Goal: Find specific page/section: Find specific page/section

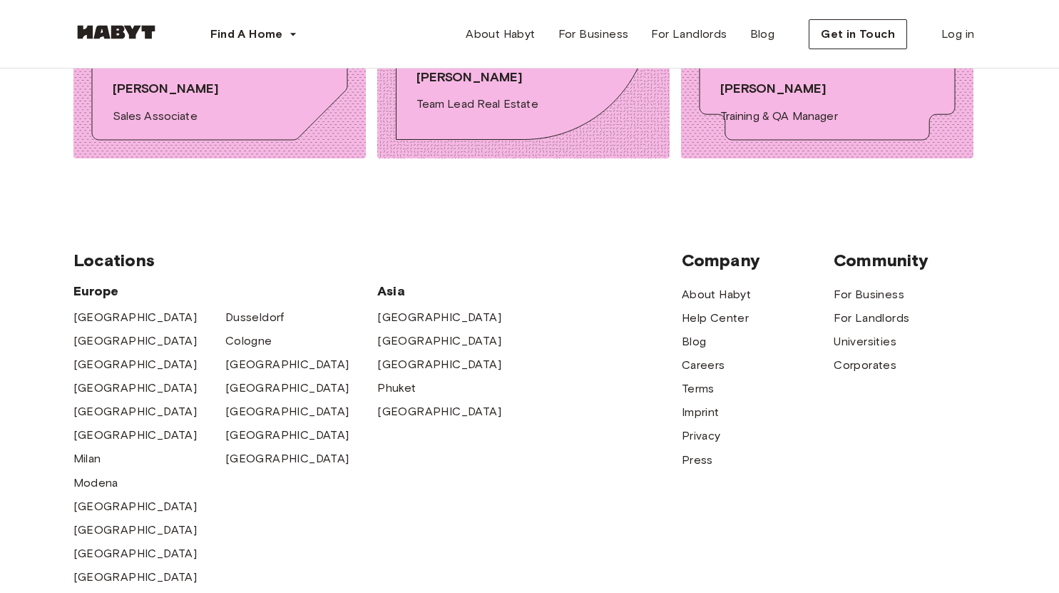
scroll to position [4978, 0]
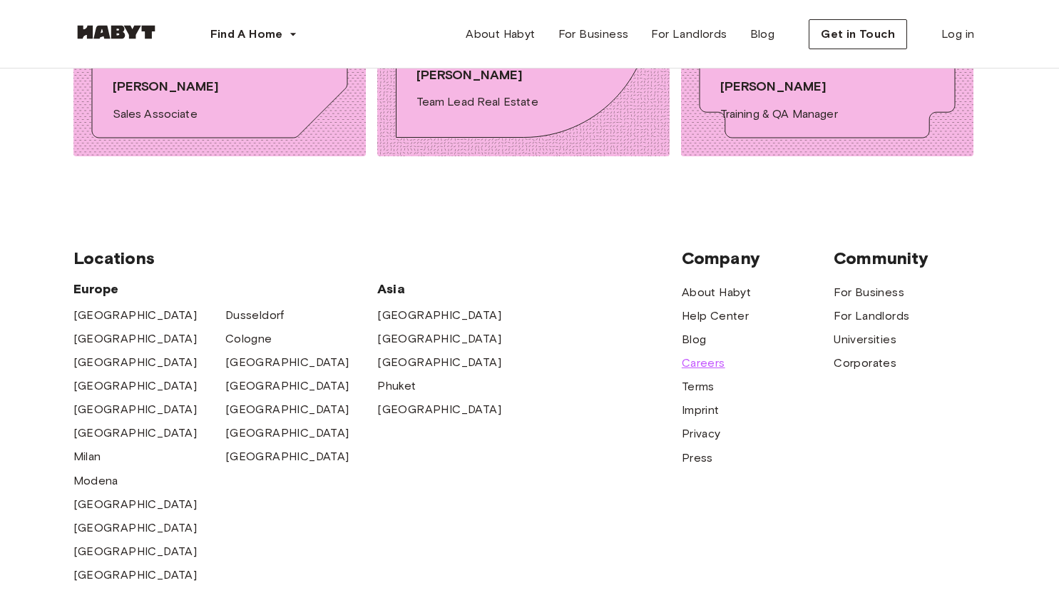
click at [688, 355] on span "Careers" at bounding box center [704, 363] width 44 height 17
click at [700, 355] on span "Careers" at bounding box center [704, 363] width 44 height 17
click at [691, 355] on span "Careers" at bounding box center [704, 363] width 44 height 17
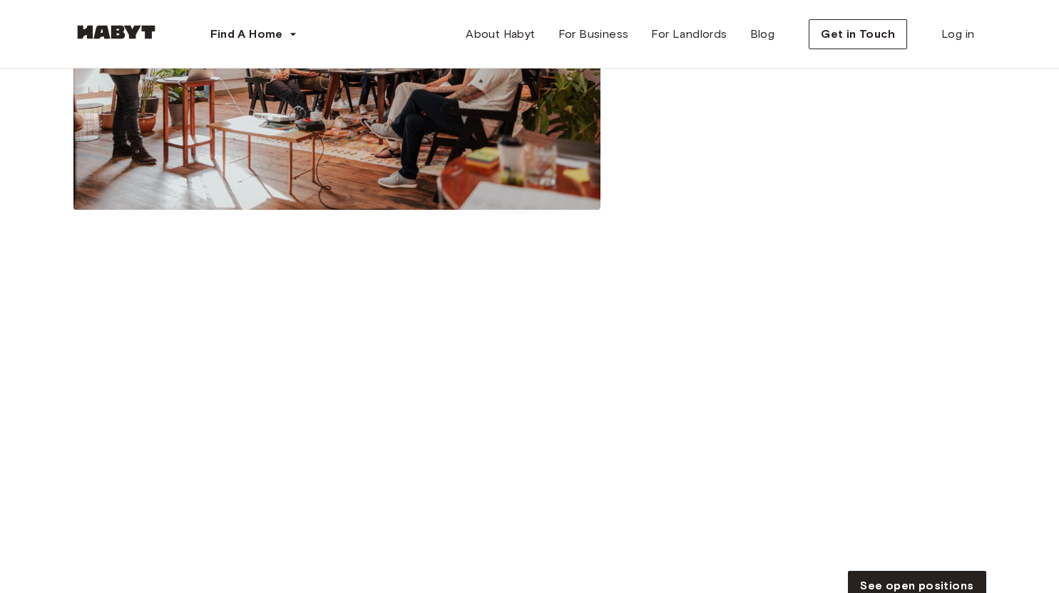
scroll to position [1974, 0]
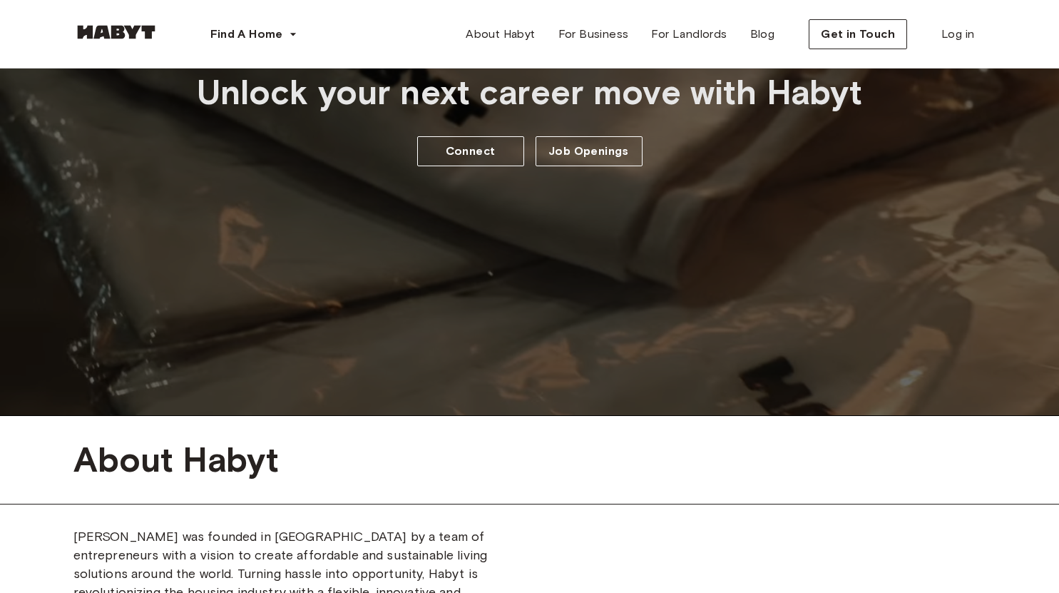
scroll to position [239, 0]
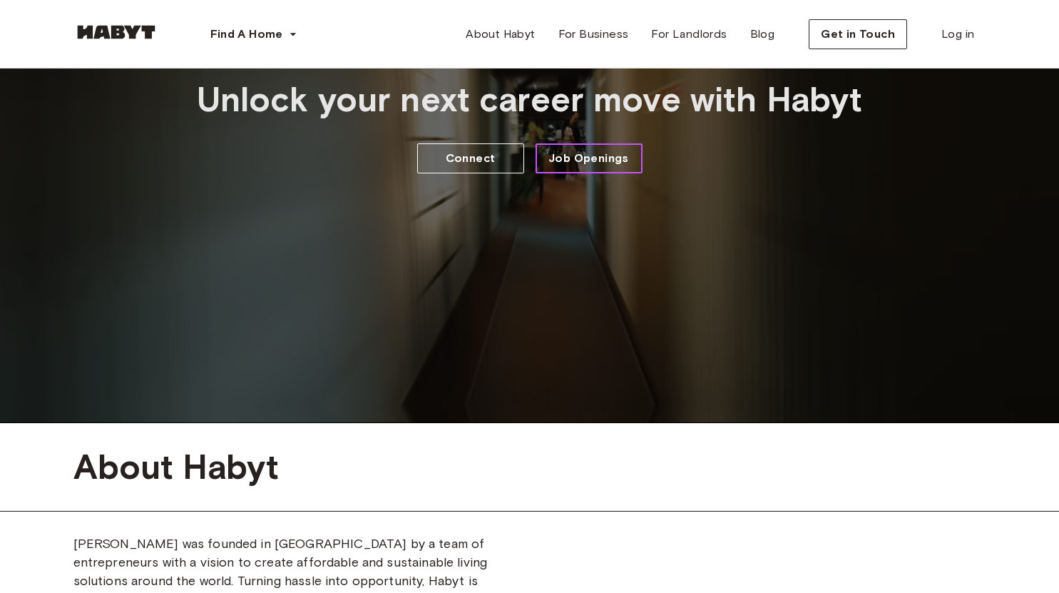
click at [574, 166] on span "Job Openings" at bounding box center [589, 158] width 81 height 17
